Goal: Transaction & Acquisition: Purchase product/service

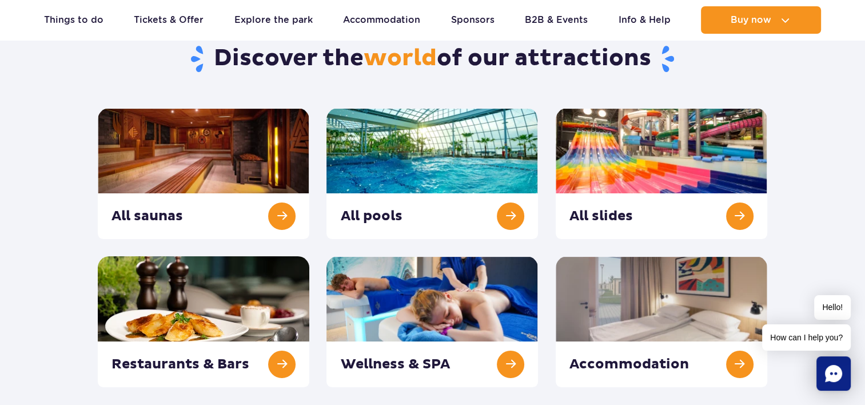
scroll to position [114, 0]
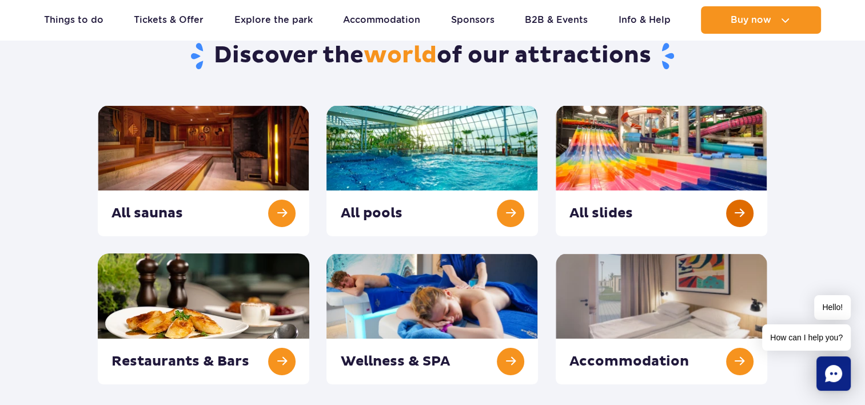
click at [738, 216] on link at bounding box center [662, 170] width 212 height 131
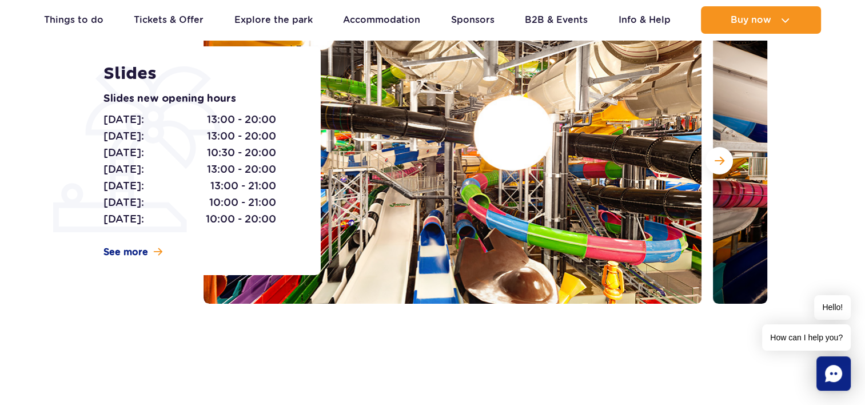
scroll to position [198, 0]
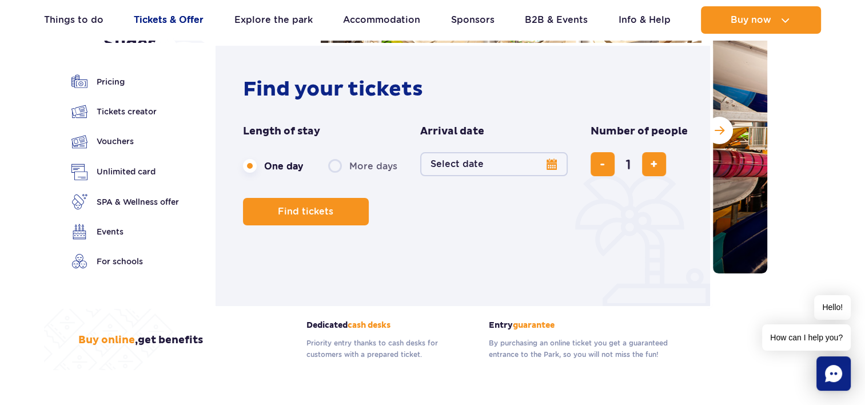
click at [156, 14] on link "Tickets & Offer" at bounding box center [169, 19] width 70 height 27
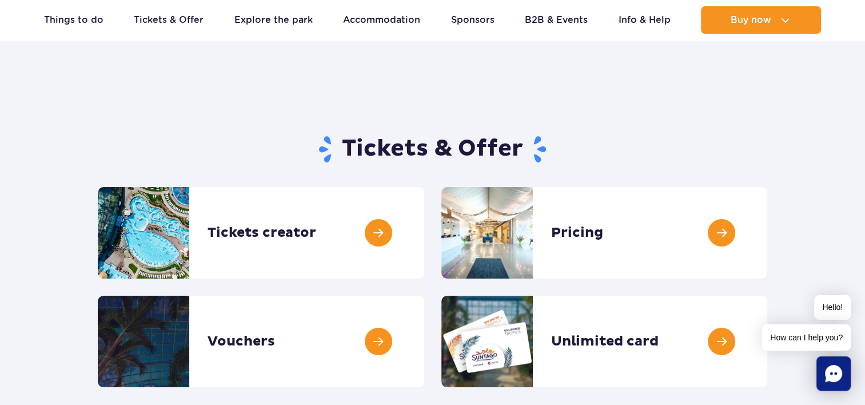
scroll to position [23, 0]
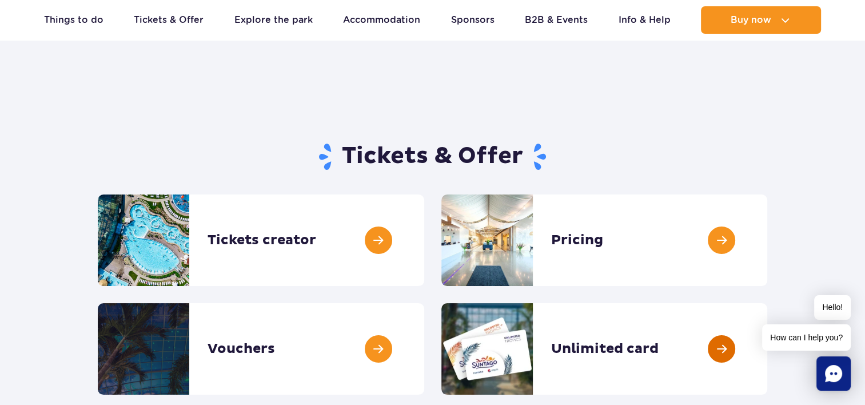
click at [767, 345] on link at bounding box center [767, 348] width 0 height 91
click at [424, 236] on link at bounding box center [424, 239] width 0 height 91
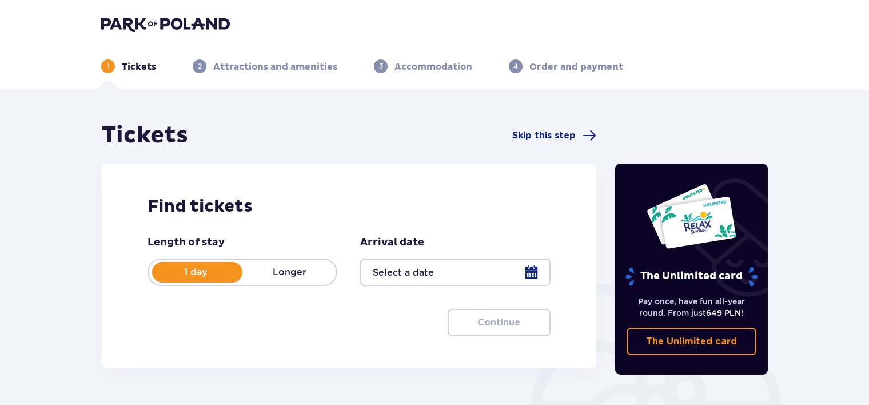
click at [541, 269] on div at bounding box center [455, 271] width 190 height 27
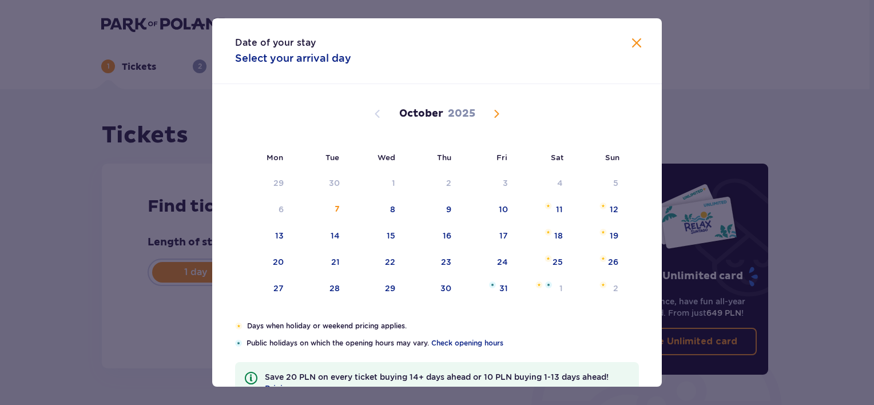
click at [495, 113] on span "Next month" at bounding box center [496, 114] width 14 height 14
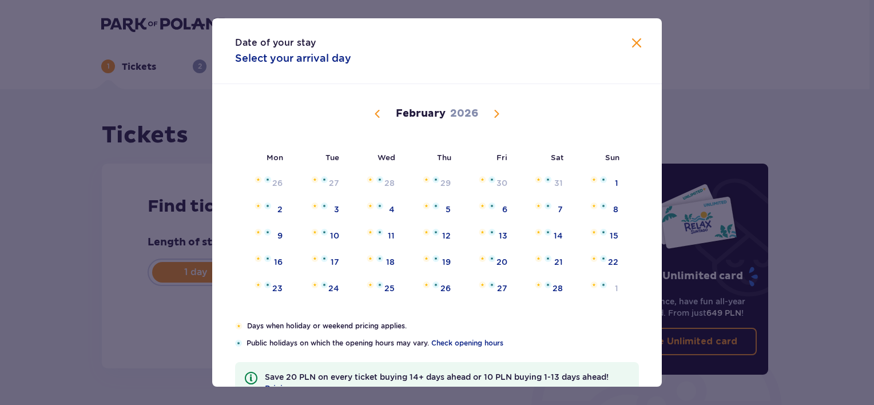
click at [494, 113] on span "Next month" at bounding box center [496, 114] width 14 height 14
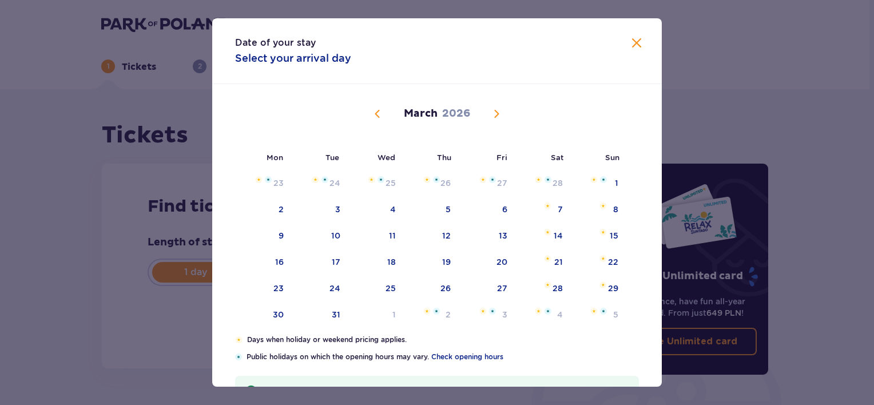
click at [494, 113] on span "Next month" at bounding box center [496, 114] width 14 height 14
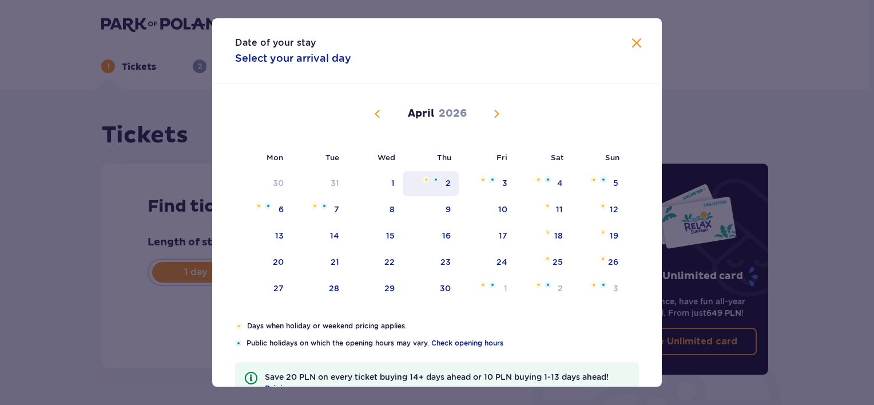
click at [440, 183] on div "2" at bounding box center [431, 183] width 57 height 25
type input "[DATE]"
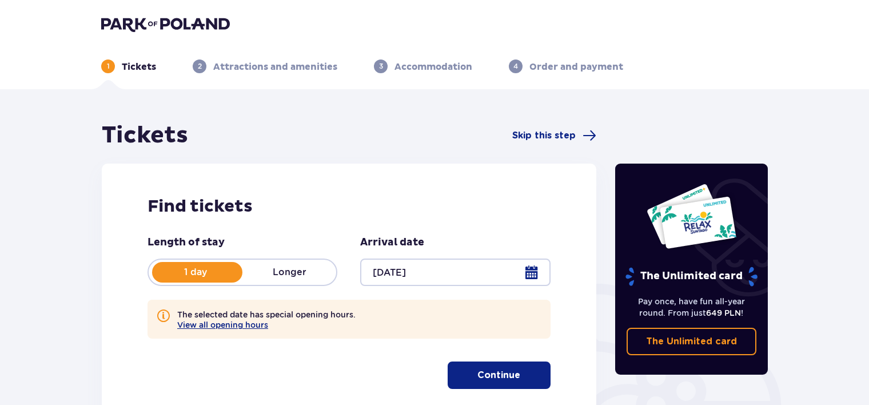
click at [502, 371] on p "Continue" at bounding box center [498, 375] width 43 height 13
